Goal: Information Seeking & Learning: Learn about a topic

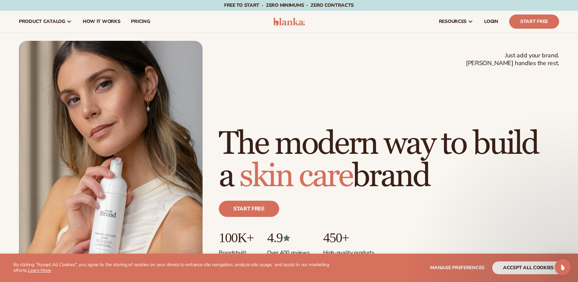
click at [111, 215] on img at bounding box center [111, 157] width 184 height 232
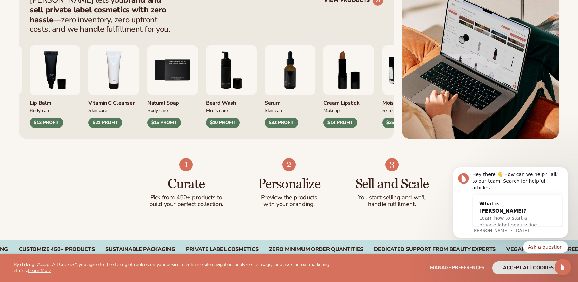
scroll to position [303, 0]
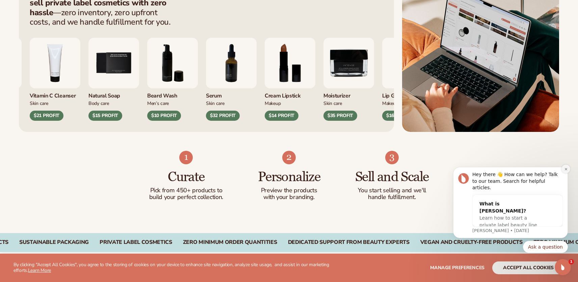
click at [566, 171] on icon "Dismiss notification" at bounding box center [567, 170] width 4 height 4
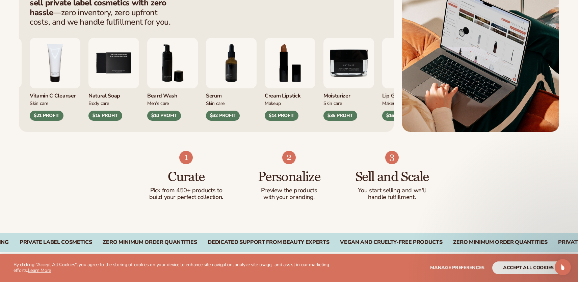
click at [343, 176] on ul "Curate Pick from 450+ products to build your perfect collection. Personalize Pr…" at bounding box center [289, 176] width 282 height 50
click at [379, 177] on h3 "Sell and Scale" at bounding box center [392, 177] width 76 height 15
click at [475, 181] on div "Curate Pick from 450+ products to build your perfect collection. Personalize Pr…" at bounding box center [289, 182] width 578 height 101
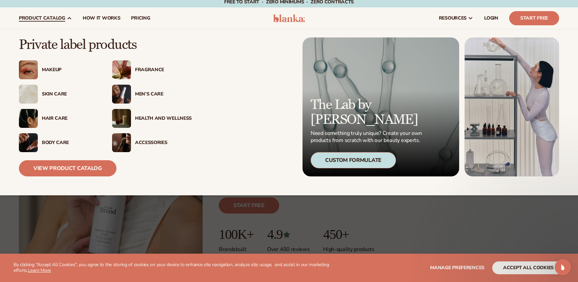
scroll to position [4, 0]
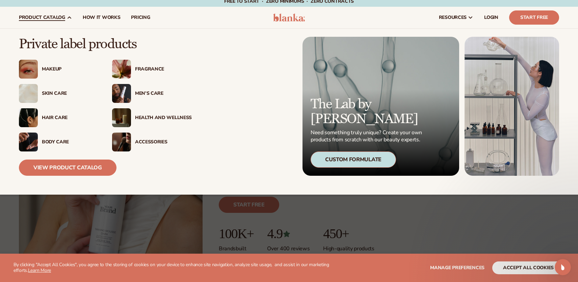
click at [144, 69] on div "Fragrance" at bounding box center [163, 70] width 57 height 6
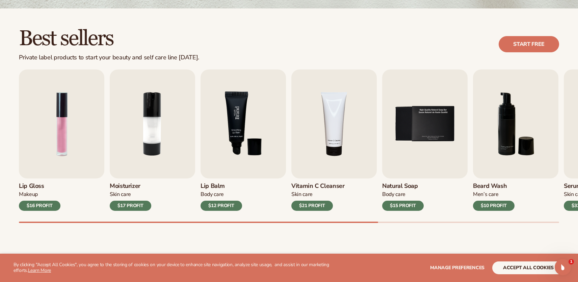
scroll to position [173, 0]
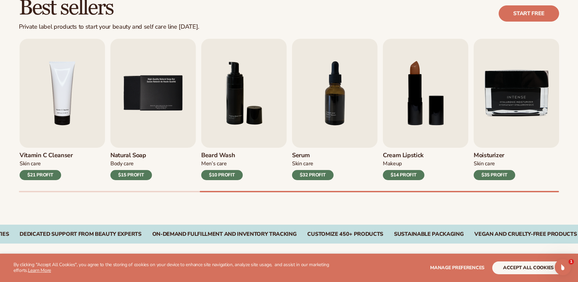
click at [411, 230] on div "ZERO MINIMUM ORDER QUANTITIES DEDICATED SUPPORT FROM BEAUTY EXPERTS Vegan and C…" at bounding box center [289, 234] width 578 height 19
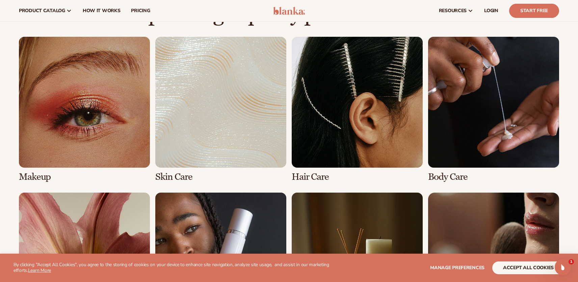
scroll to position [471, 0]
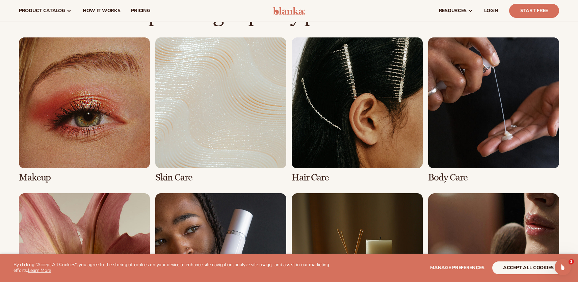
click at [373, 133] on link "3 / 8" at bounding box center [357, 111] width 131 height 146
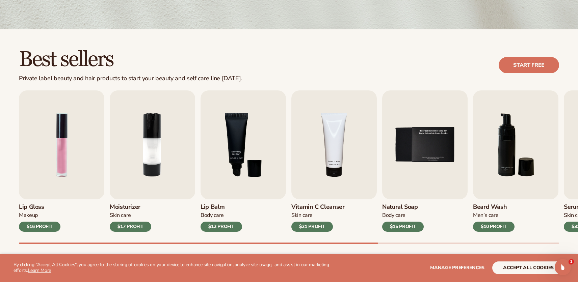
scroll to position [164, 0]
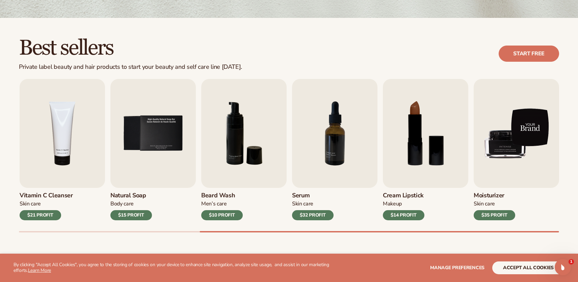
click at [508, 157] on img "9 / 9" at bounding box center [516, 133] width 85 height 109
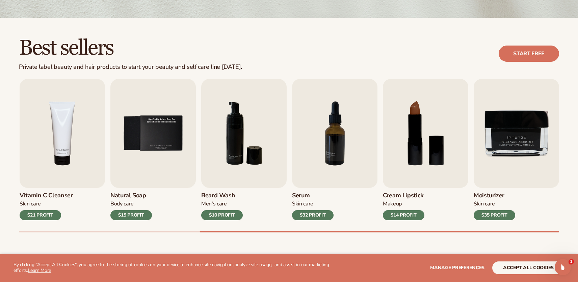
click at [501, 214] on div "$35 PROFIT" at bounding box center [495, 216] width 42 height 10
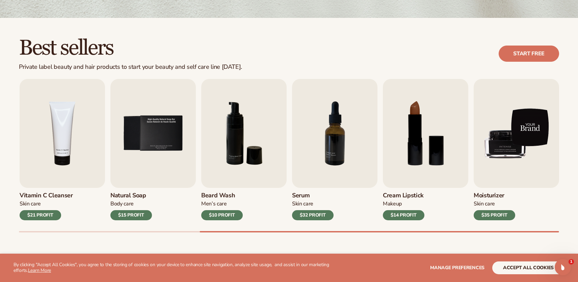
click at [515, 153] on img "9 / 9" at bounding box center [516, 133] width 85 height 109
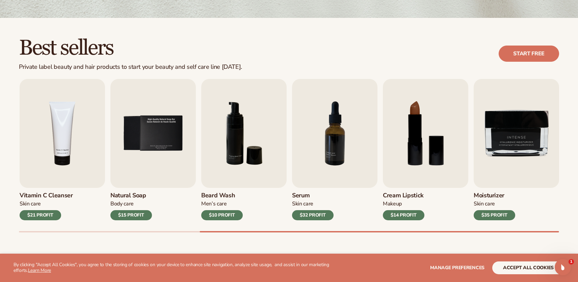
click at [394, 60] on div "Best sellers Private label beauty and hair products to start your beauty and se…" at bounding box center [289, 54] width 541 height 34
click at [541, 51] on link "Start free" at bounding box center [529, 54] width 60 height 16
click at [277, 48] on div "Best sellers Private label beauty and hair products to start your beauty and se…" at bounding box center [289, 54] width 541 height 34
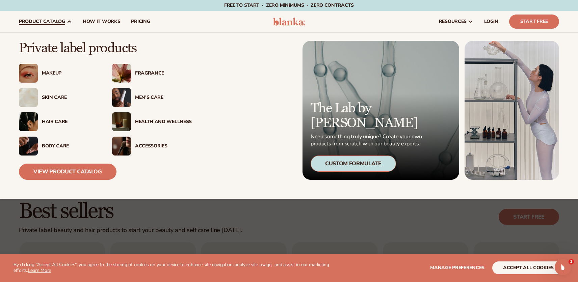
click at [57, 97] on div "Skin Care" at bounding box center [70, 98] width 57 height 6
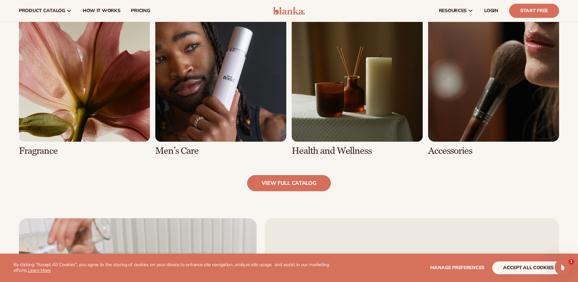
scroll to position [651, 0]
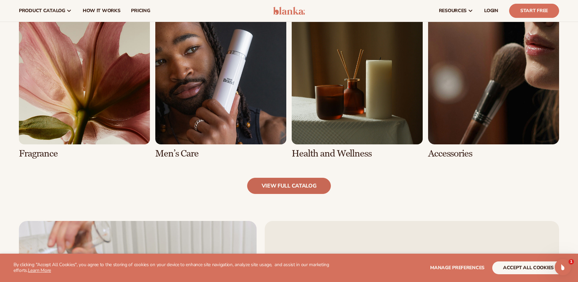
click at [296, 186] on link "view full catalog" at bounding box center [289, 186] width 84 height 16
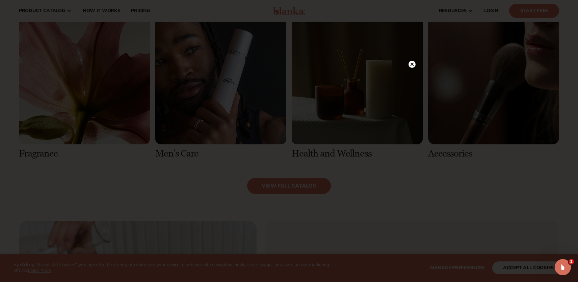
click at [415, 67] on icon at bounding box center [412, 64] width 7 height 7
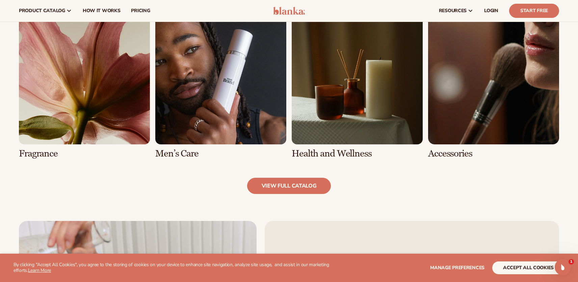
click at [111, 123] on link "5 / 8" at bounding box center [84, 87] width 131 height 146
click at [80, 78] on link "5 / 8" at bounding box center [84, 87] width 131 height 146
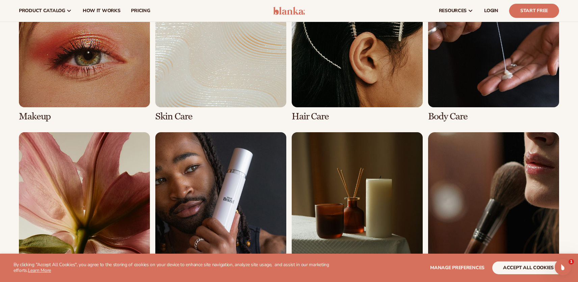
click at [92, 121] on link "1 / 8" at bounding box center [84, 49] width 131 height 146
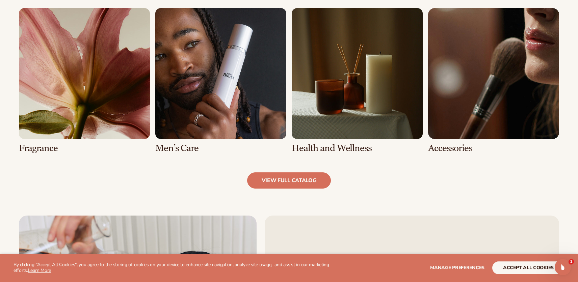
click at [92, 121] on link "5 / 8" at bounding box center [84, 81] width 131 height 146
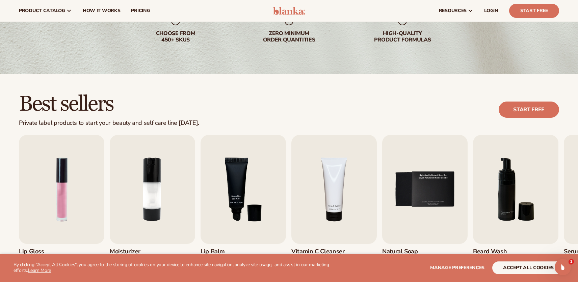
click at [92, 121] on div "Best sellers Private label products to start your beauty and self care line tod…" at bounding box center [289, 197] width 578 height 247
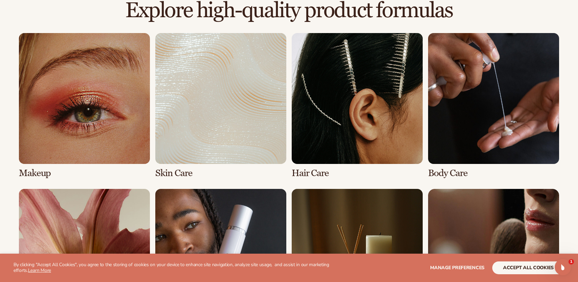
scroll to position [485, 0]
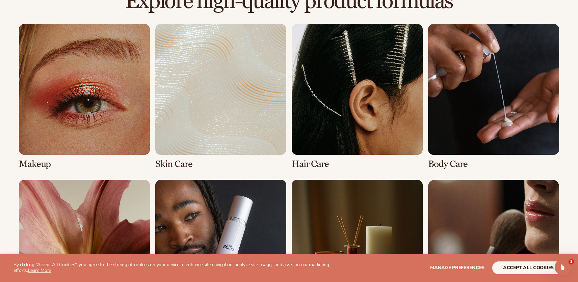
click at [92, 121] on link "1 / 8" at bounding box center [84, 97] width 131 height 146
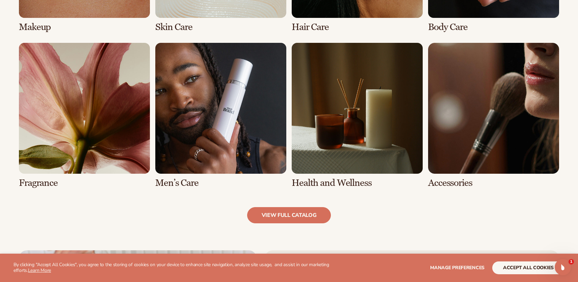
scroll to position [710, 0]
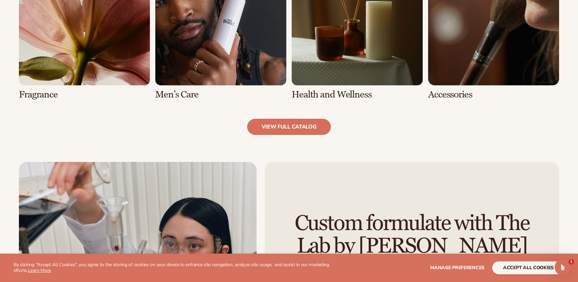
click at [65, 75] on link "5 / 8" at bounding box center [84, 27] width 131 height 146
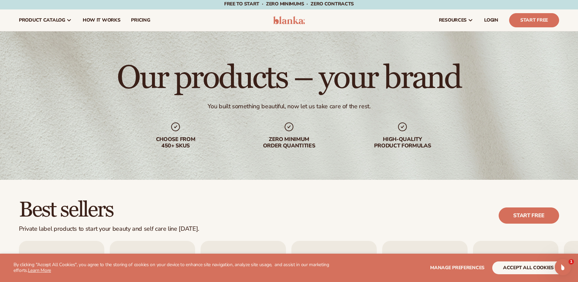
scroll to position [0, 0]
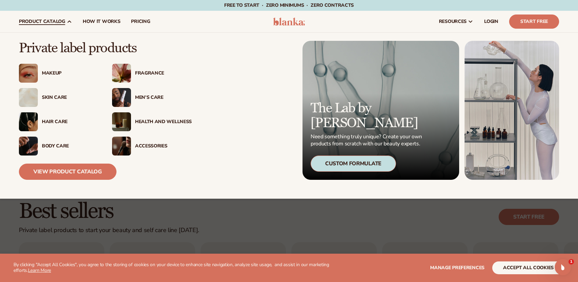
click at [144, 71] on div "Fragrance" at bounding box center [163, 74] width 57 height 6
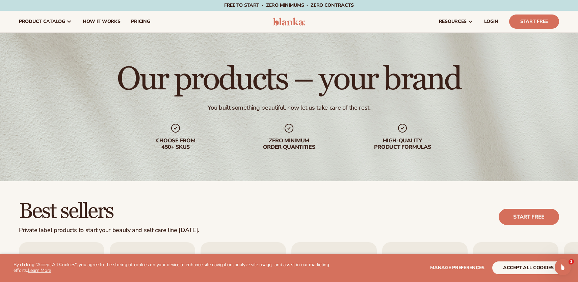
scroll to position [6, 0]
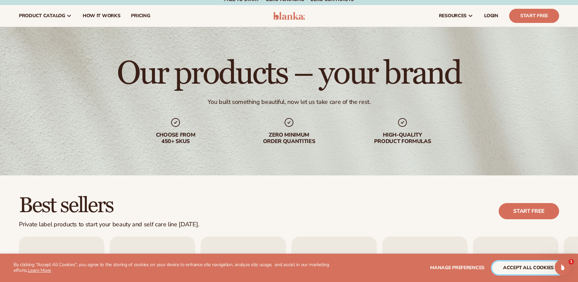
click at [510, 266] on button "accept all cookies" at bounding box center [529, 268] width 72 height 13
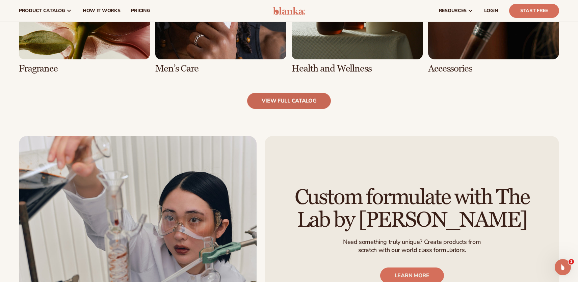
scroll to position [731, 0]
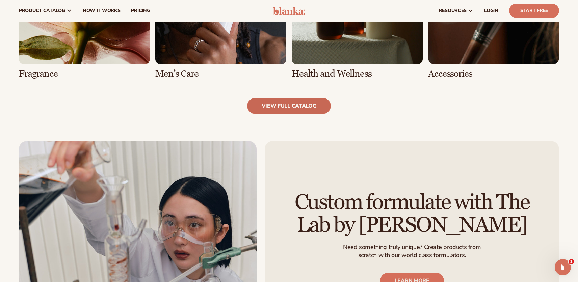
click at [267, 112] on link "view full catalog" at bounding box center [289, 106] width 84 height 16
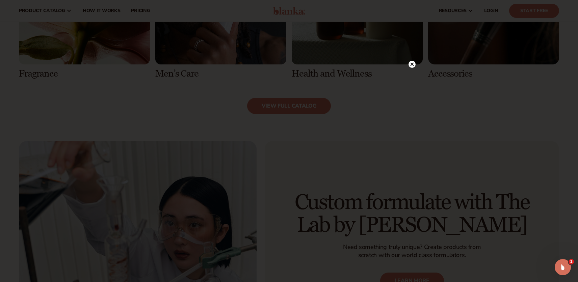
click at [413, 67] on circle at bounding box center [412, 64] width 7 height 7
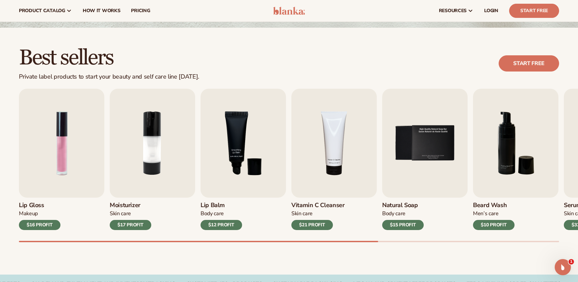
scroll to position [153, 0]
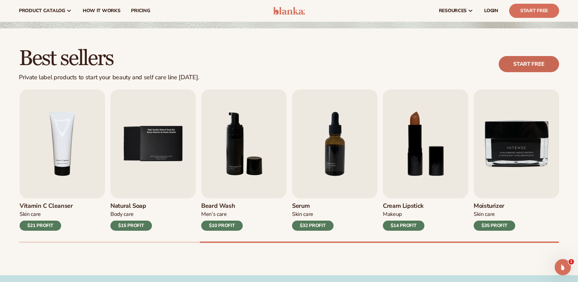
click at [509, 63] on link "Start free" at bounding box center [529, 64] width 60 height 16
